Goal: Task Accomplishment & Management: Manage account settings

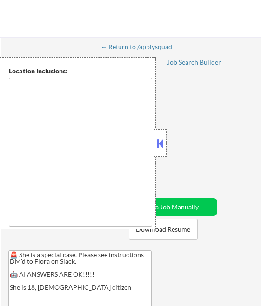
type textarea "[GEOGRAPHIC_DATA], [GEOGRAPHIC_DATA] [GEOGRAPHIC_DATA], [GEOGRAPHIC_DATA] [GEOG…"
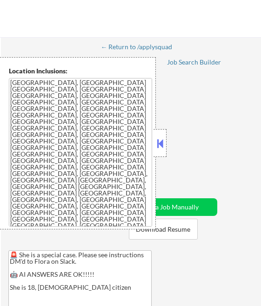
select select ""pending""
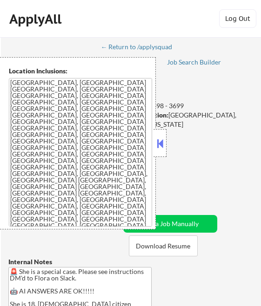
select select ""pending""
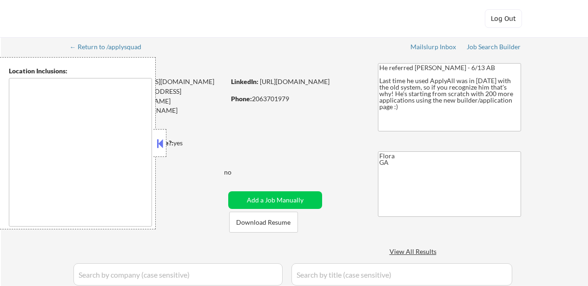
type textarea "Atlanta, GA Decatur, GA East Point, GA Brookhaven, GA Sandy Springs, GA Dunwood…"
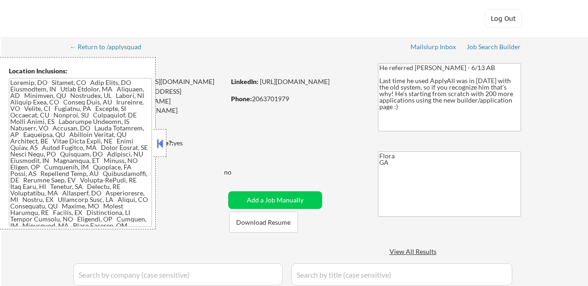
select select ""pending""
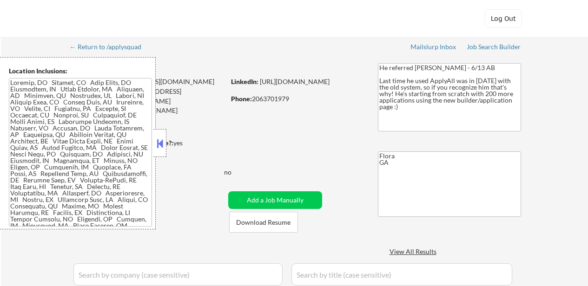
select select ""pending""
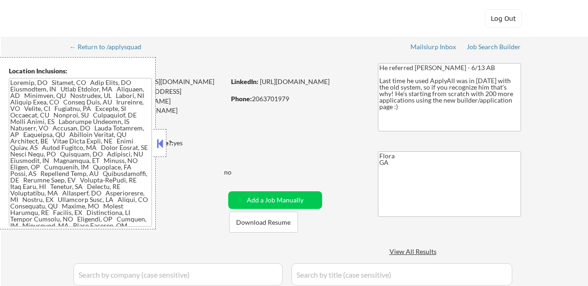
select select ""pending""
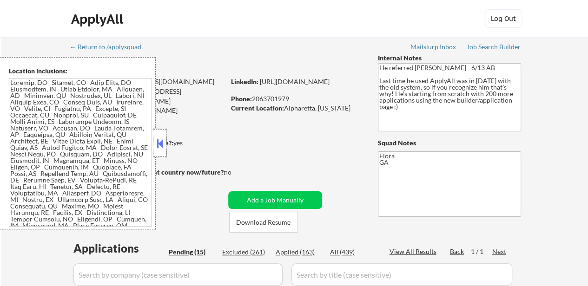
click at [159, 135] on div at bounding box center [159, 143] width 13 height 28
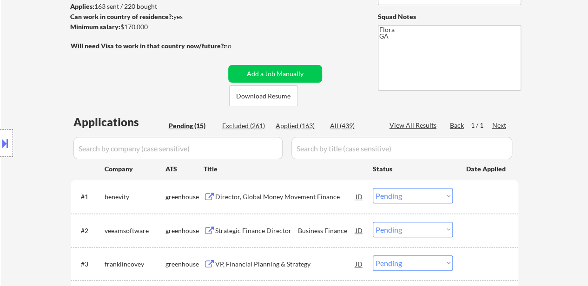
scroll to position [139, 0]
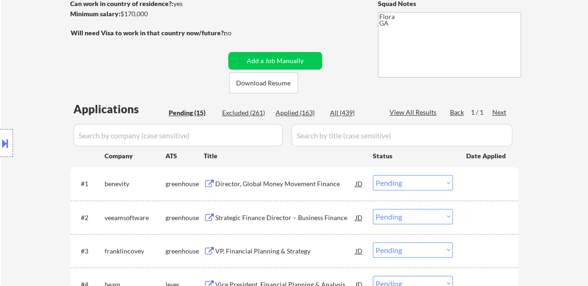
click at [311, 186] on div "Director, Global Money Movement Finance" at bounding box center [285, 183] width 140 height 9
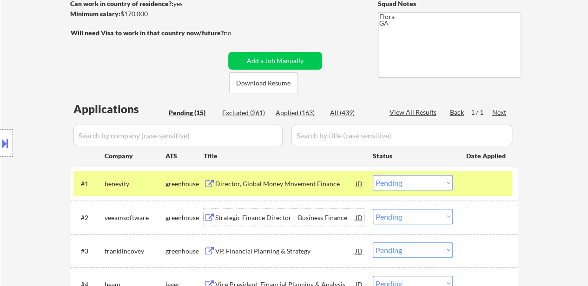
click at [304, 216] on div "Strategic Finance Director – Business Finance" at bounding box center [285, 217] width 140 height 9
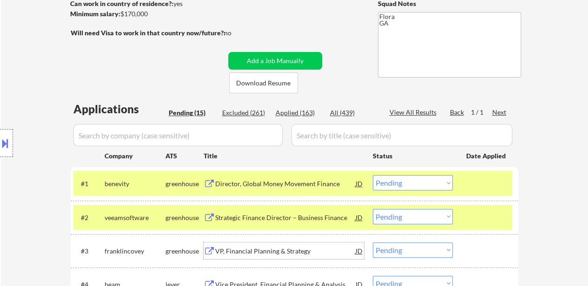
click at [273, 253] on div "VP, Financial Planning & Strategy" at bounding box center [285, 251] width 140 height 9
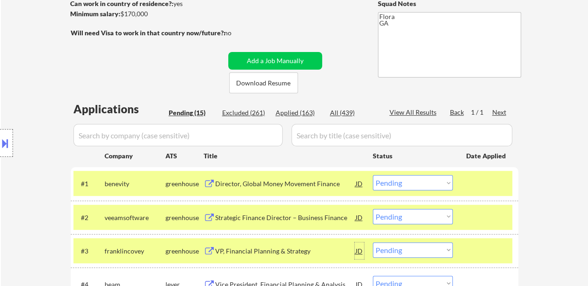
click at [360, 249] on div "JD" at bounding box center [358, 250] width 9 height 17
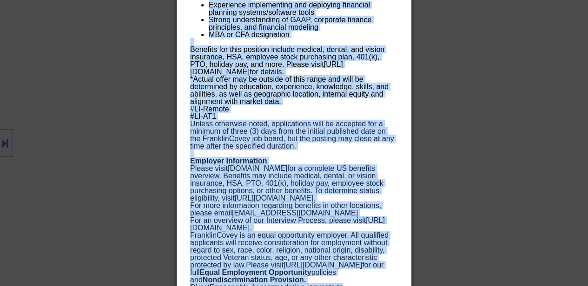
scroll to position [1223, 0]
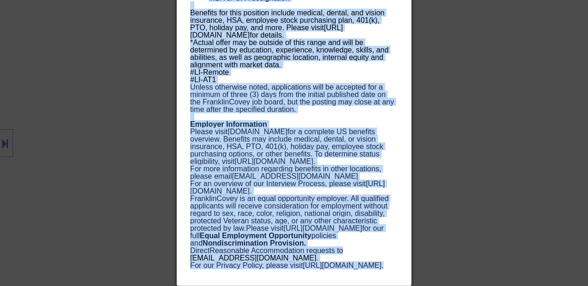
drag, startPoint x: 191, startPoint y: 39, endPoint x: 314, endPoint y: 292, distance: 281.7
copy body "VP, Financial Planning & Strategy franklincovey United States AI Location Check…"
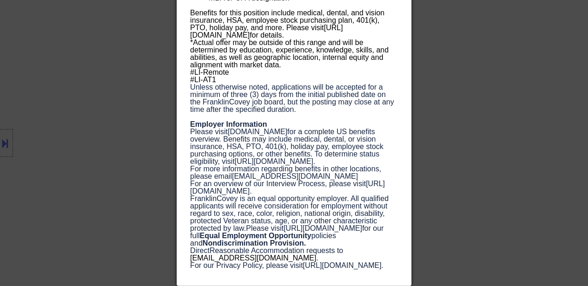
click at [487, 65] on div at bounding box center [294, 143] width 588 height 286
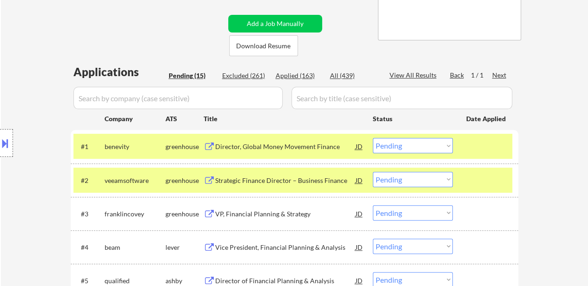
scroll to position [222, 0]
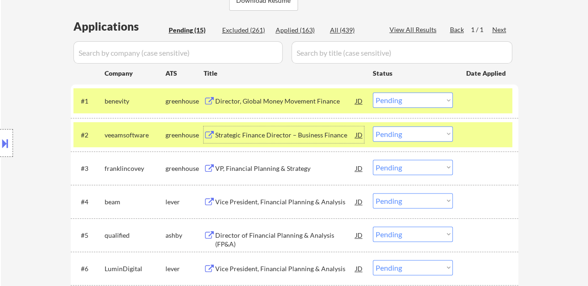
click at [315, 137] on div "Strategic Finance Director – Business Finance" at bounding box center [285, 135] width 140 height 9
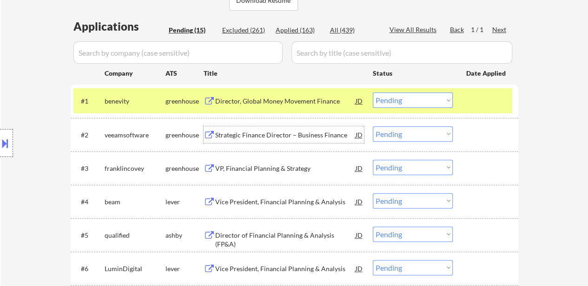
click at [311, 100] on div "Director, Global Money Movement Finance" at bounding box center [285, 101] width 140 height 9
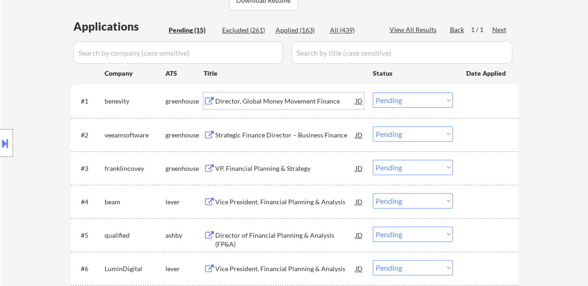
click at [429, 101] on select "Choose an option... Pending Applied Excluded (Questions) Excluded (Expired) Exc…" at bounding box center [413, 99] width 80 height 15
click at [373, 92] on select "Choose an option... Pending Applied Excluded (Questions) Excluded (Expired) Exc…" at bounding box center [413, 99] width 80 height 15
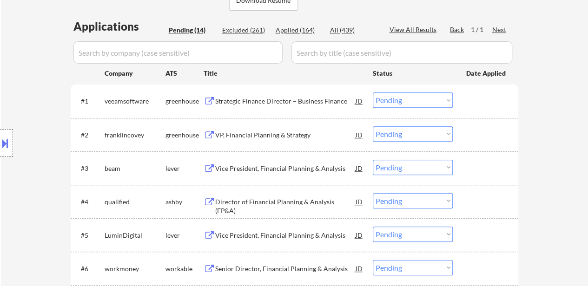
click at [307, 100] on div "Strategic Finance Director – Business Finance" at bounding box center [285, 101] width 140 height 9
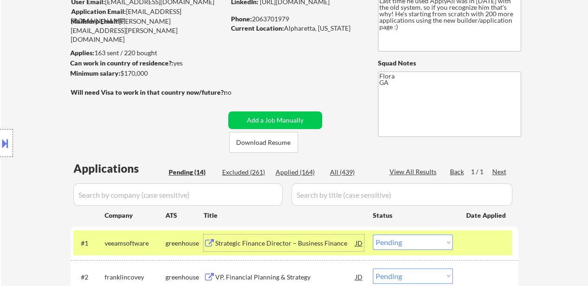
scroll to position [93, 0]
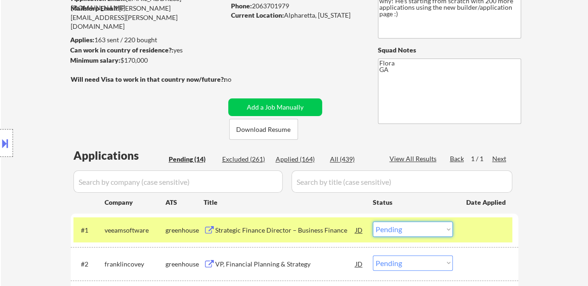
drag, startPoint x: 408, startPoint y: 230, endPoint x: 409, endPoint y: 225, distance: 4.8
click at [409, 230] on select "Choose an option... Pending Applied Excluded (Questions) Excluded (Expired) Exc…" at bounding box center [413, 229] width 80 height 15
click at [373, 222] on select "Choose an option... Pending Applied Excluded (Questions) Excluded (Expired) Exc…" at bounding box center [413, 229] width 80 height 15
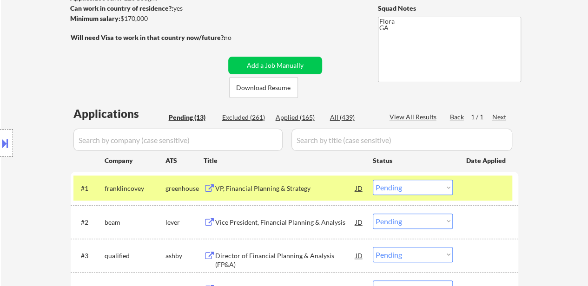
scroll to position [186, 0]
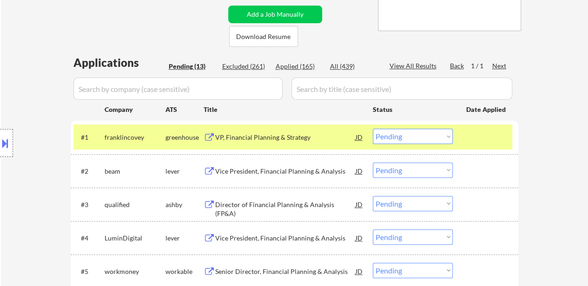
click at [290, 136] on div "VP, Financial Planning & Strategy" at bounding box center [285, 137] width 140 height 9
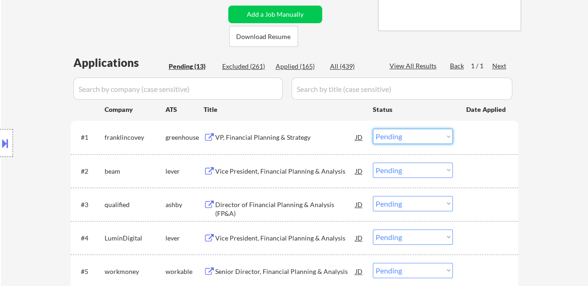
drag, startPoint x: 404, startPoint y: 134, endPoint x: 405, endPoint y: 141, distance: 7.1
click at [404, 134] on select "Choose an option... Pending Applied Excluded (Questions) Excluded (Expired) Exc…" at bounding box center [413, 136] width 80 height 15
click at [373, 129] on select "Choose an option... Pending Applied Excluded (Questions) Excluded (Expired) Exc…" at bounding box center [413, 136] width 80 height 15
select select ""pending""
